Goal: Task Accomplishment & Management: Manage account settings

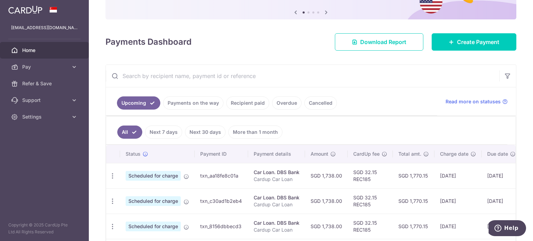
scroll to position [0, 59]
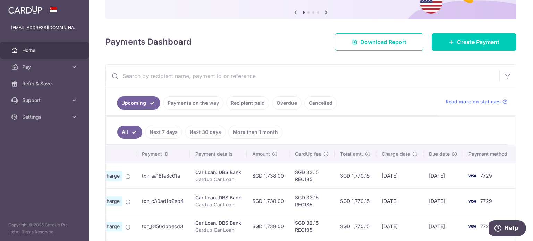
drag, startPoint x: 375, startPoint y: 180, endPoint x: 368, endPoint y: 178, distance: 7.4
click at [368, 178] on tr "Update payment Cancel payment Scheduled for charge txn_aa18fe8c01a Car Loan. DB…" at bounding box center [282, 175] width 468 height 25
click at [366, 178] on td "SGD 1,770.15" at bounding box center [355, 175] width 42 height 25
click at [357, 179] on td "SGD 1,770.15" at bounding box center [355, 175] width 42 height 25
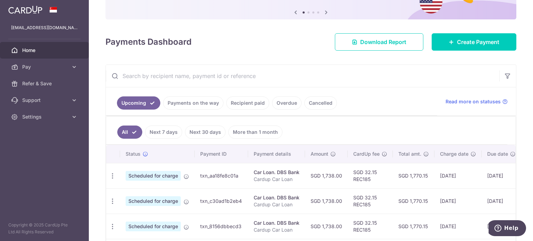
drag, startPoint x: 371, startPoint y: 172, endPoint x: 5, endPoint y: 140, distance: 367.8
click at [3, 140] on main "a2cheong84@gmail.com Home Pay Payments Recipients Cards Refer & Save Support FA…" at bounding box center [266, 120] width 533 height 241
click at [37, 117] on span "Settings" at bounding box center [45, 116] width 46 height 7
click at [39, 151] on span "Logout" at bounding box center [45, 150] width 46 height 7
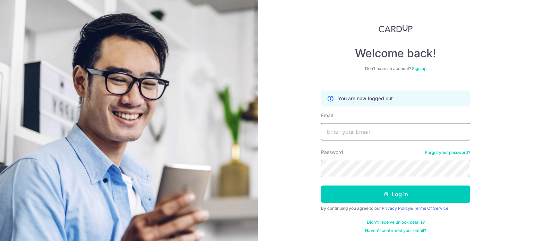
click at [344, 131] on input "Email" at bounding box center [395, 131] width 149 height 17
type input "[EMAIL_ADDRESS][DOMAIN_NAME]"
click at [321, 186] on button "Log in" at bounding box center [395, 194] width 149 height 17
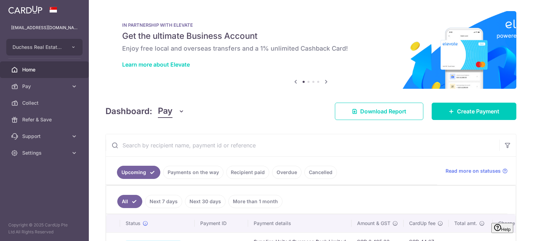
scroll to position [112, 0]
